Goal: Task Accomplishment & Management: Complete application form

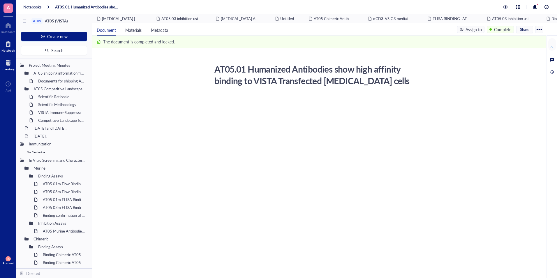
click at [12, 64] on div at bounding box center [8, 62] width 13 height 9
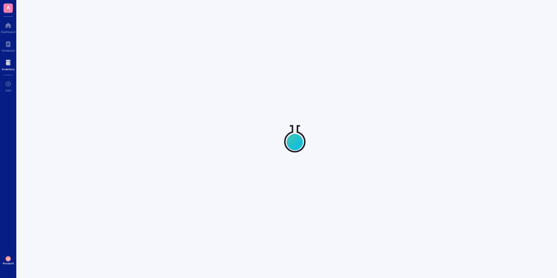
click at [7, 64] on div at bounding box center [8, 62] width 13 height 9
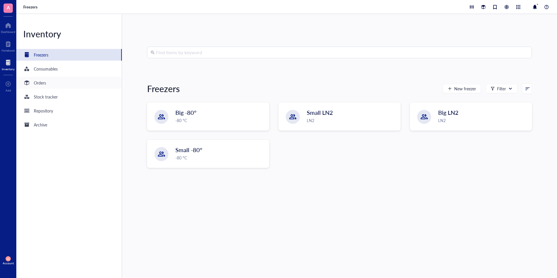
click at [47, 83] on div "Orders" at bounding box center [68, 83] width 105 height 12
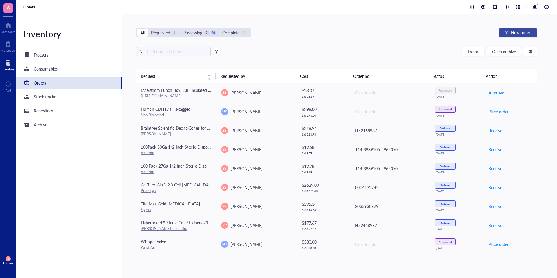
click at [512, 29] on button "New order" at bounding box center [517, 32] width 38 height 9
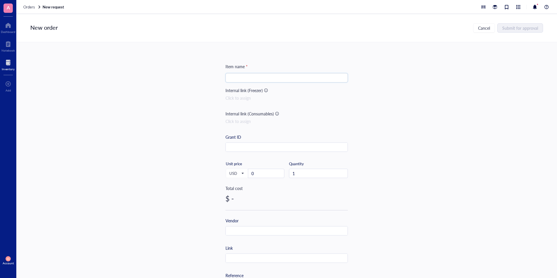
click at [268, 81] on input "search" at bounding box center [286, 77] width 115 height 9
paste input "100 Pack 1ml Syringes with Needle - 27G 1/2 inch Disposable 1cc Luer Lock Syrin…"
type input "100 Pack 1ml Syringes with Needle - 27G 1/2 inch Disposable 1cc Luer Lock Syrin…"
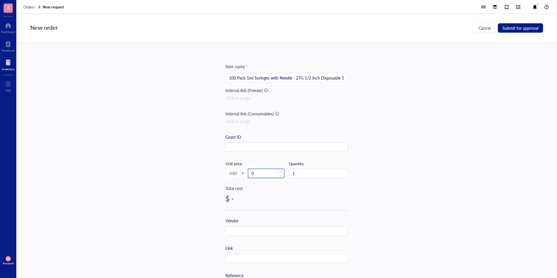
click at [262, 171] on input "0" at bounding box center [266, 173] width 36 height 9
paste input "16.90"
type input "16.9"
click at [344, 171] on span "up" at bounding box center [344, 172] width 2 height 2
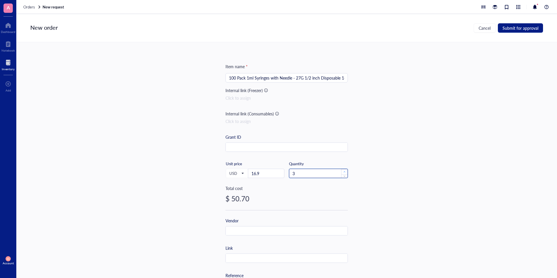
type input "4"
click at [344, 171] on span "up" at bounding box center [344, 172] width 2 height 2
click at [266, 259] on input "text" at bounding box center [287, 258] width 122 height 9
paste input "[URL][DOMAIN_NAME]"
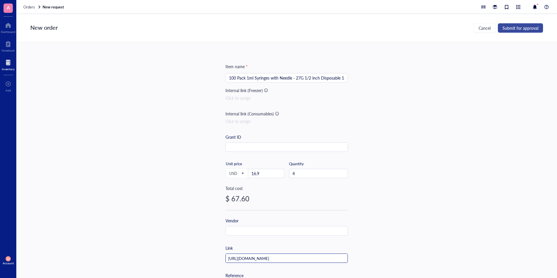
type input "[URL][DOMAIN_NAME]"
click at [512, 29] on span "Submit for approval" at bounding box center [520, 28] width 36 height 5
